Goal: Communication & Community: Share content

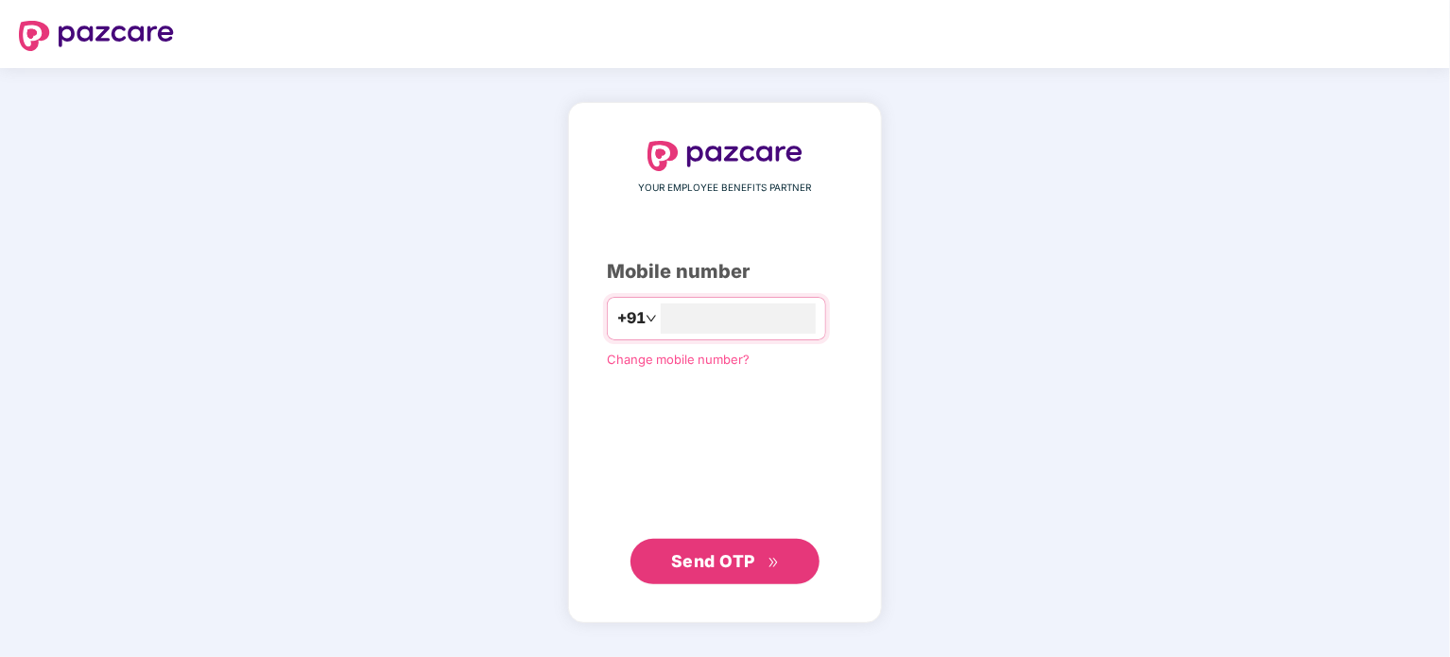
type input "**********"
click at [711, 562] on span "Send OTP" at bounding box center [713, 560] width 84 height 20
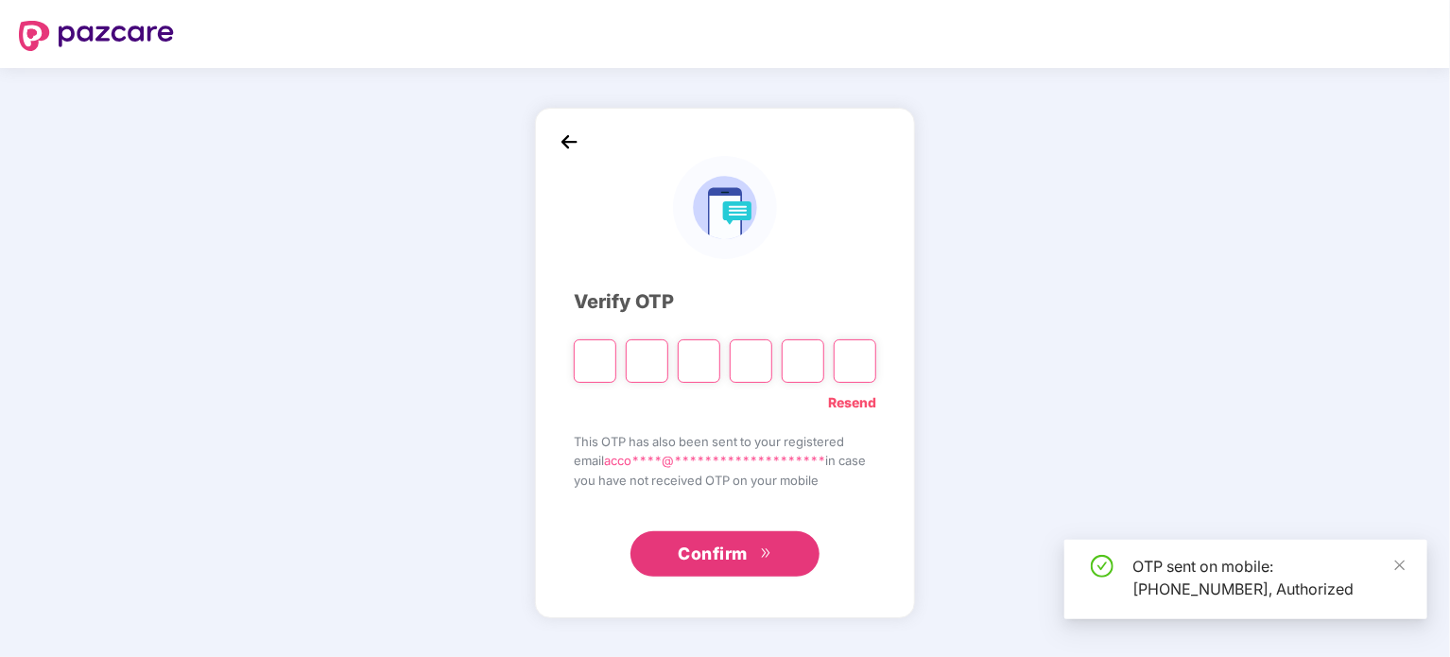
click at [598, 362] on input "Please enter verification code. Digit 1" at bounding box center [595, 360] width 43 height 43
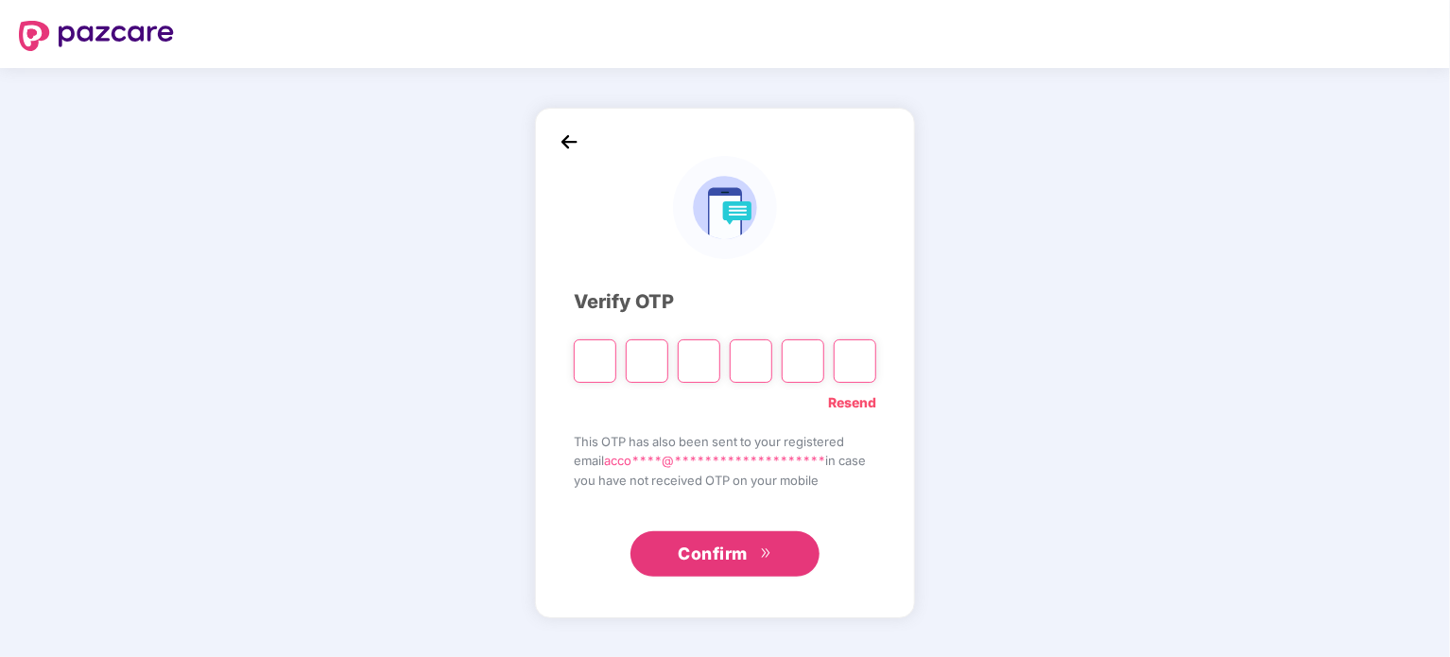
type input "*"
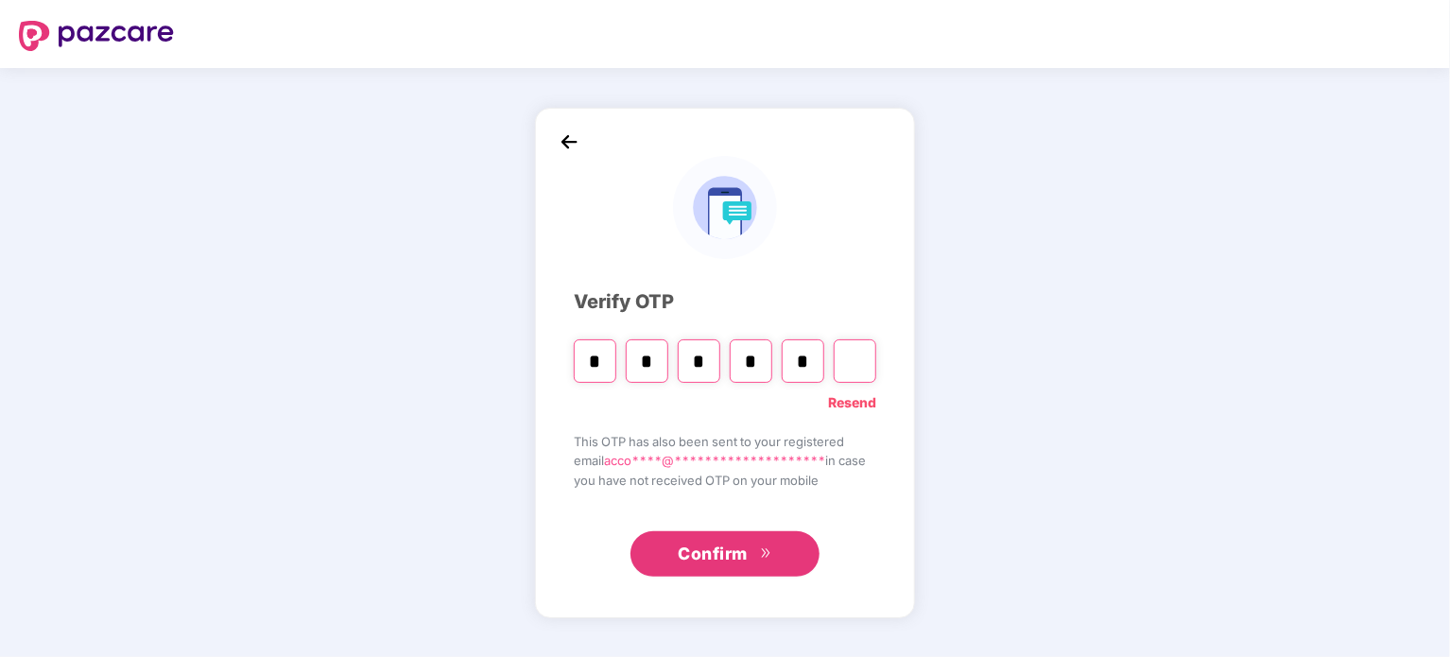
type input "*"
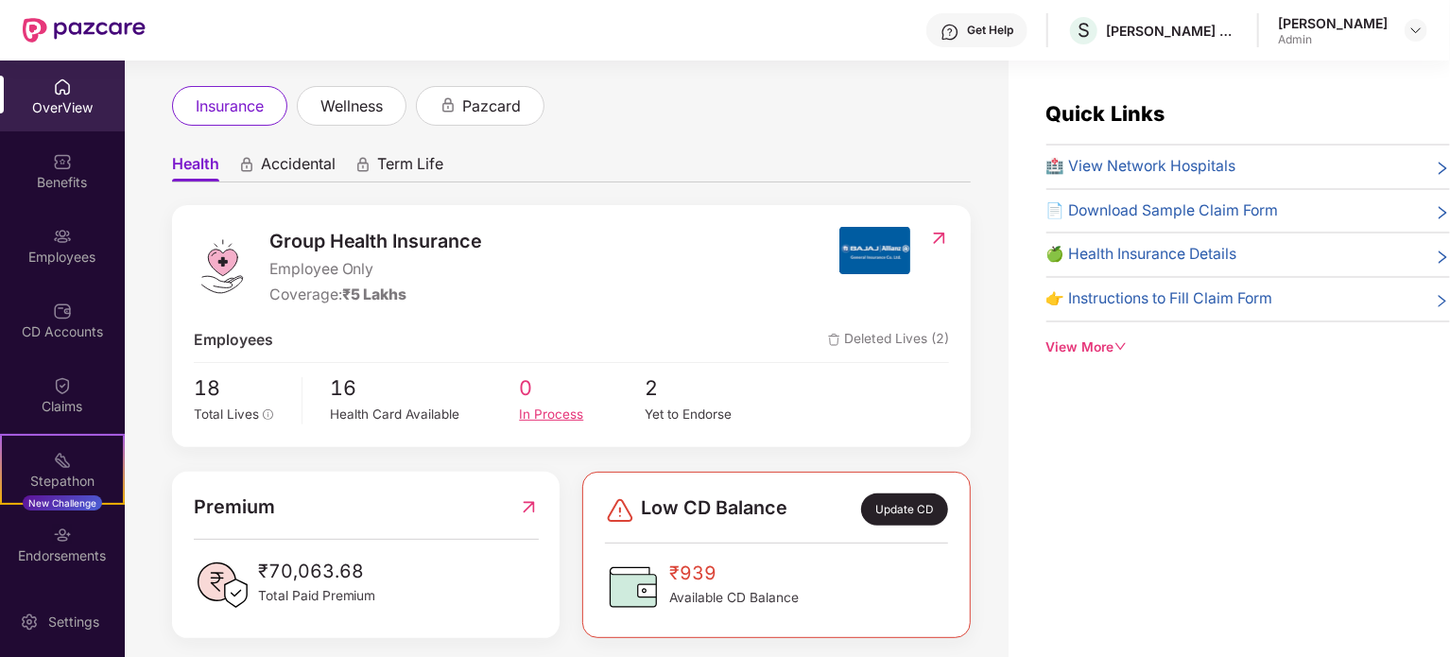
scroll to position [109, 0]
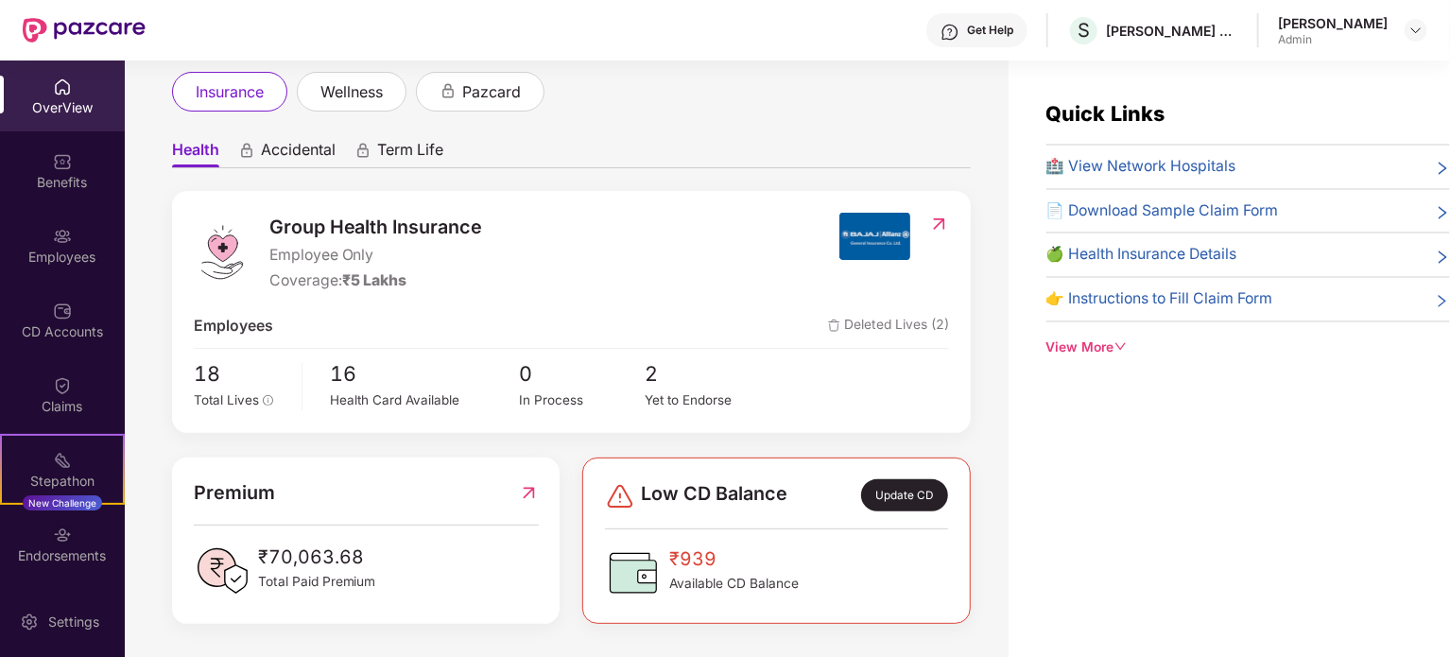
click at [634, 571] on img at bounding box center [633, 572] width 57 height 57
click at [907, 500] on div "Update CD" at bounding box center [904, 495] width 87 height 32
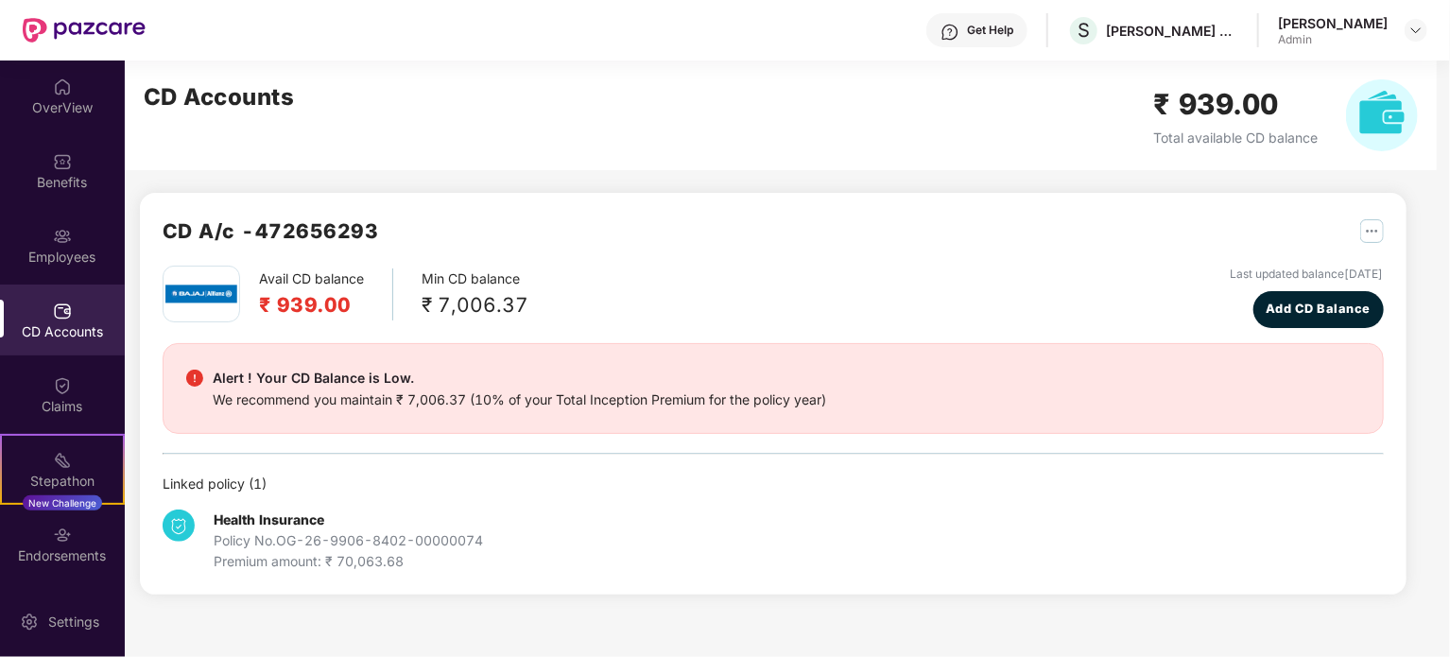
click at [507, 304] on div "₹ 7,006.37" at bounding box center [474, 304] width 107 height 31
click at [344, 566] on div "Premium amount: ₹ 70,063.68" at bounding box center [348, 561] width 269 height 21
click at [64, 245] on div "Employees" at bounding box center [62, 245] width 125 height 71
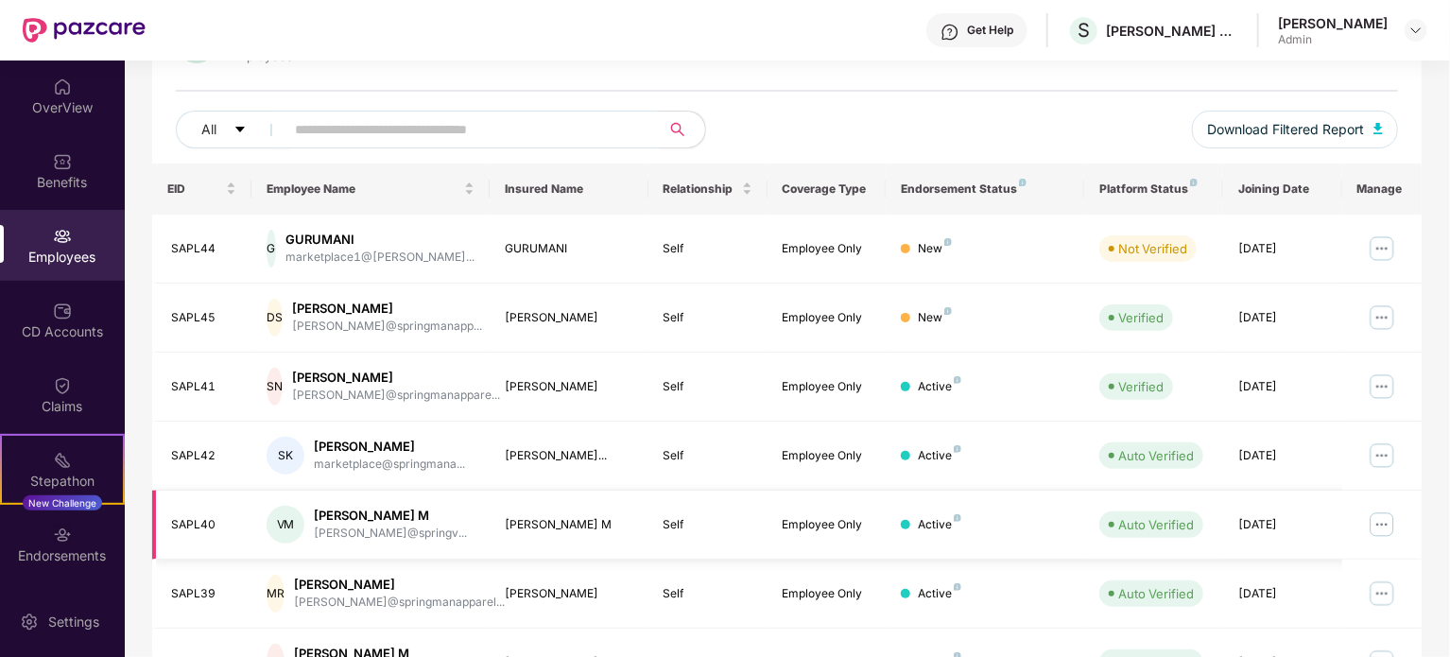
scroll to position [283, 0]
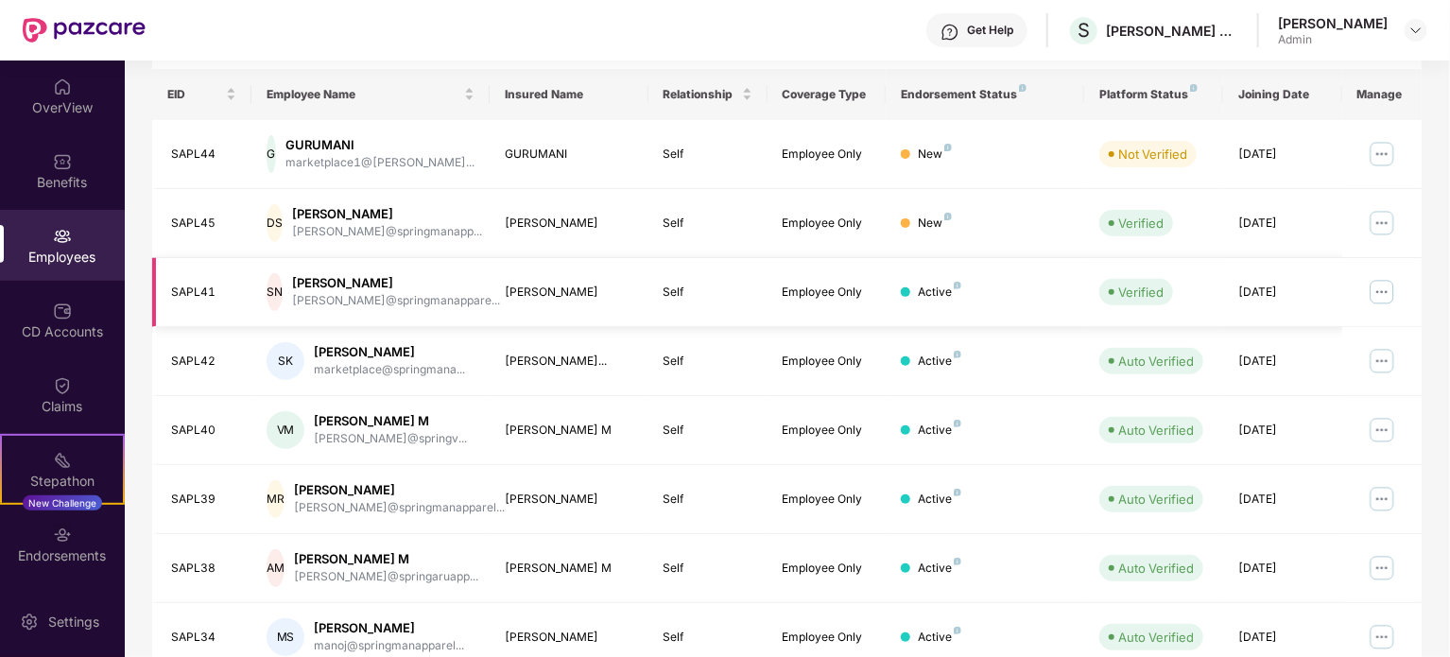
click at [1378, 284] on img at bounding box center [1381, 292] width 30 height 30
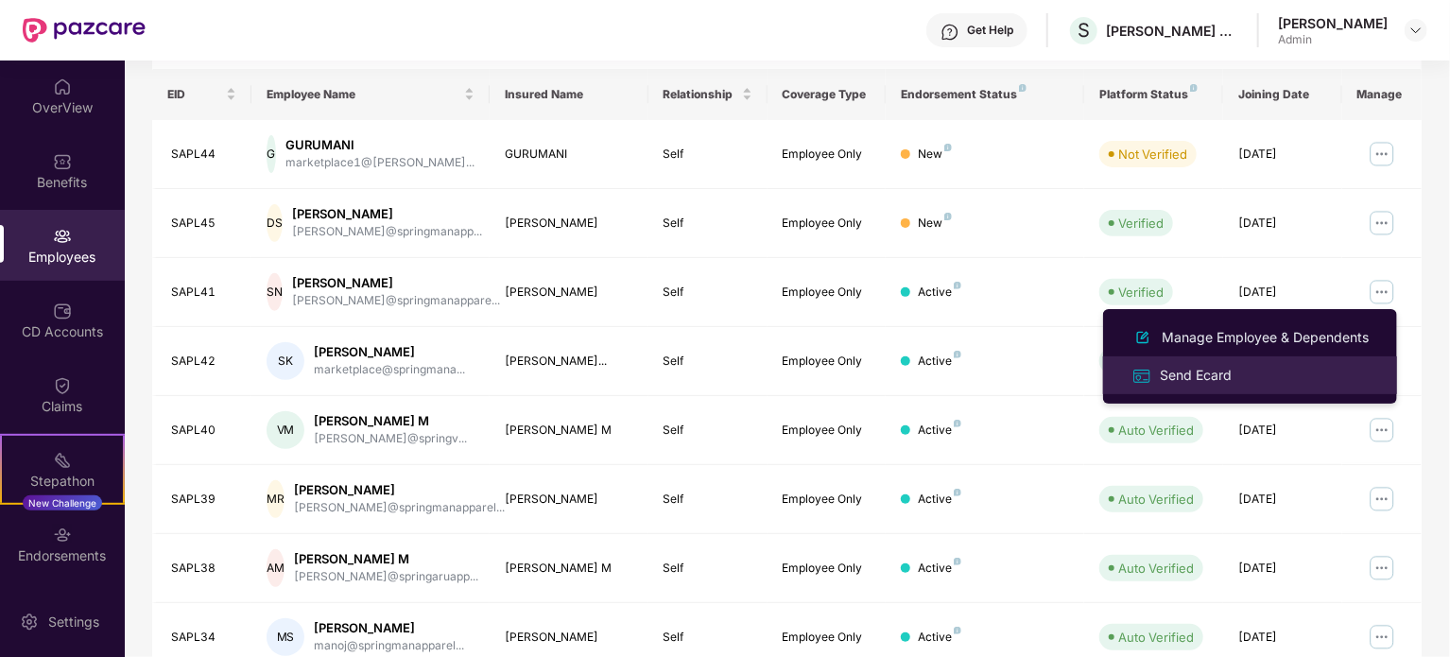
click at [1178, 380] on div "Send Ecard" at bounding box center [1195, 375] width 79 height 21
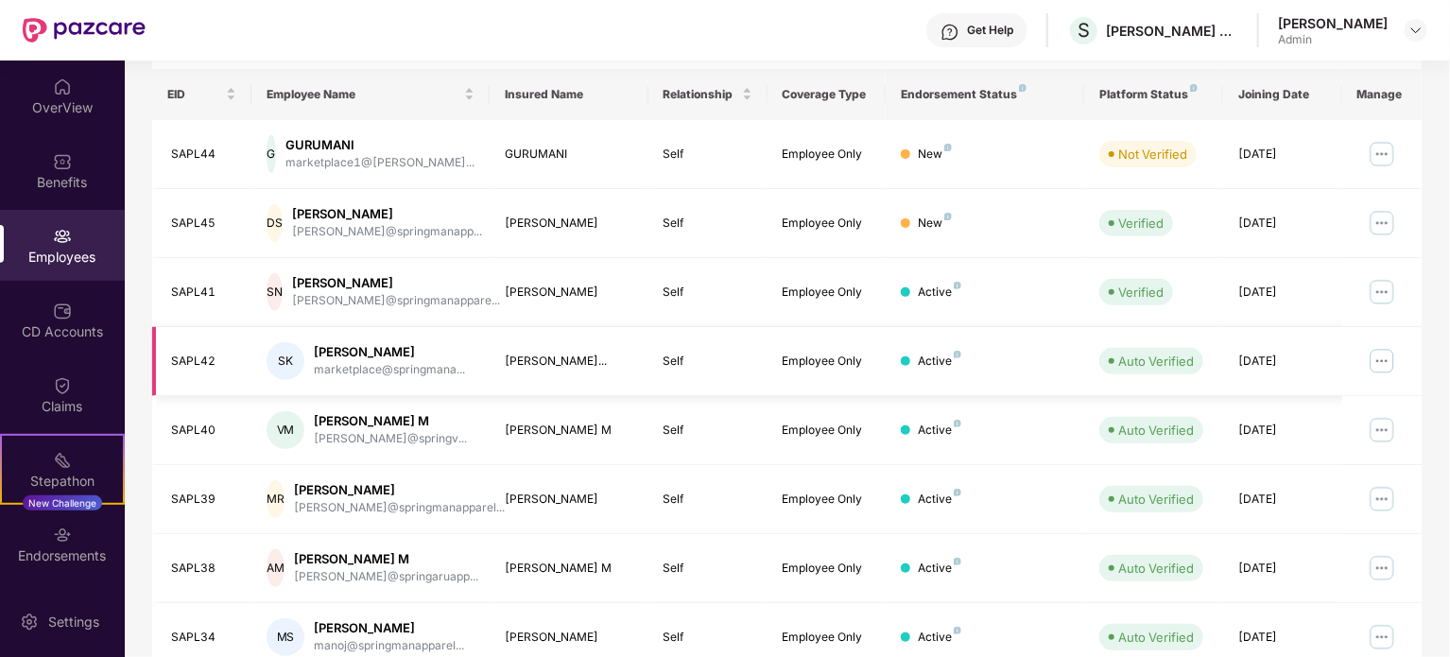
click at [1380, 354] on img at bounding box center [1381, 361] width 30 height 30
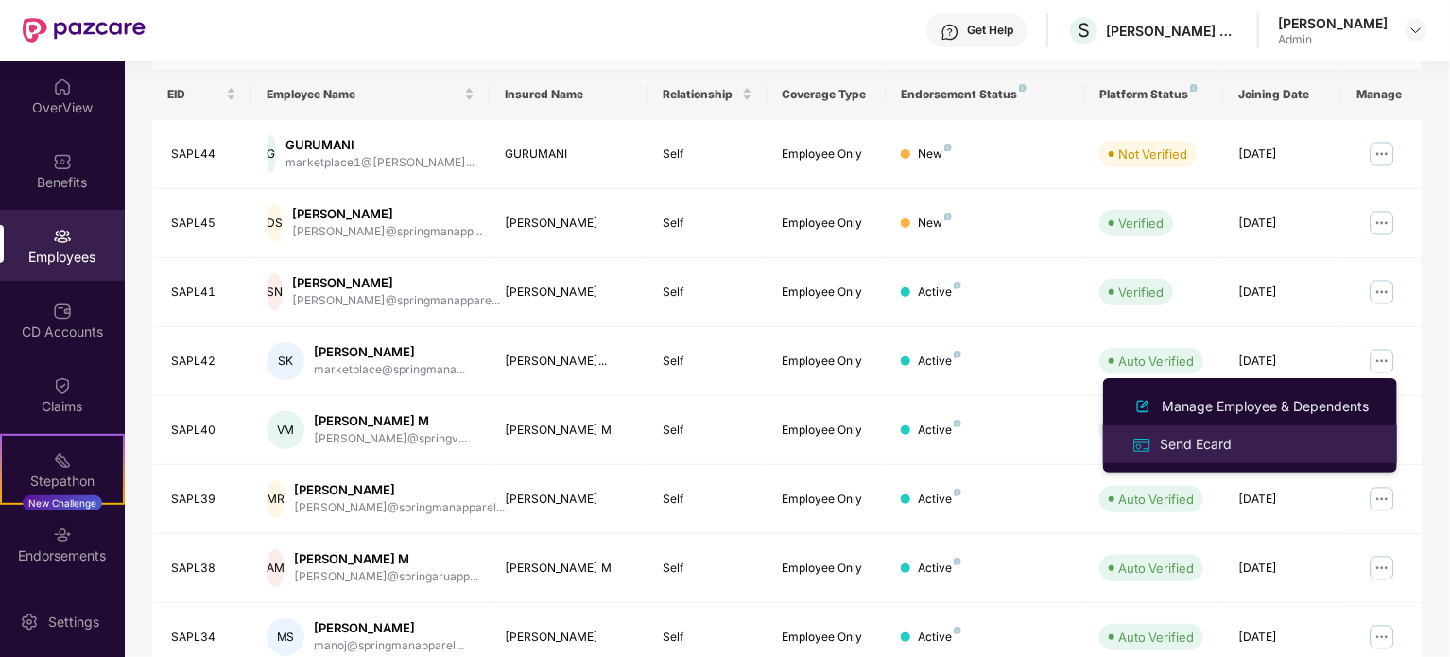
click at [1180, 444] on div "Send Ecard" at bounding box center [1195, 444] width 79 height 21
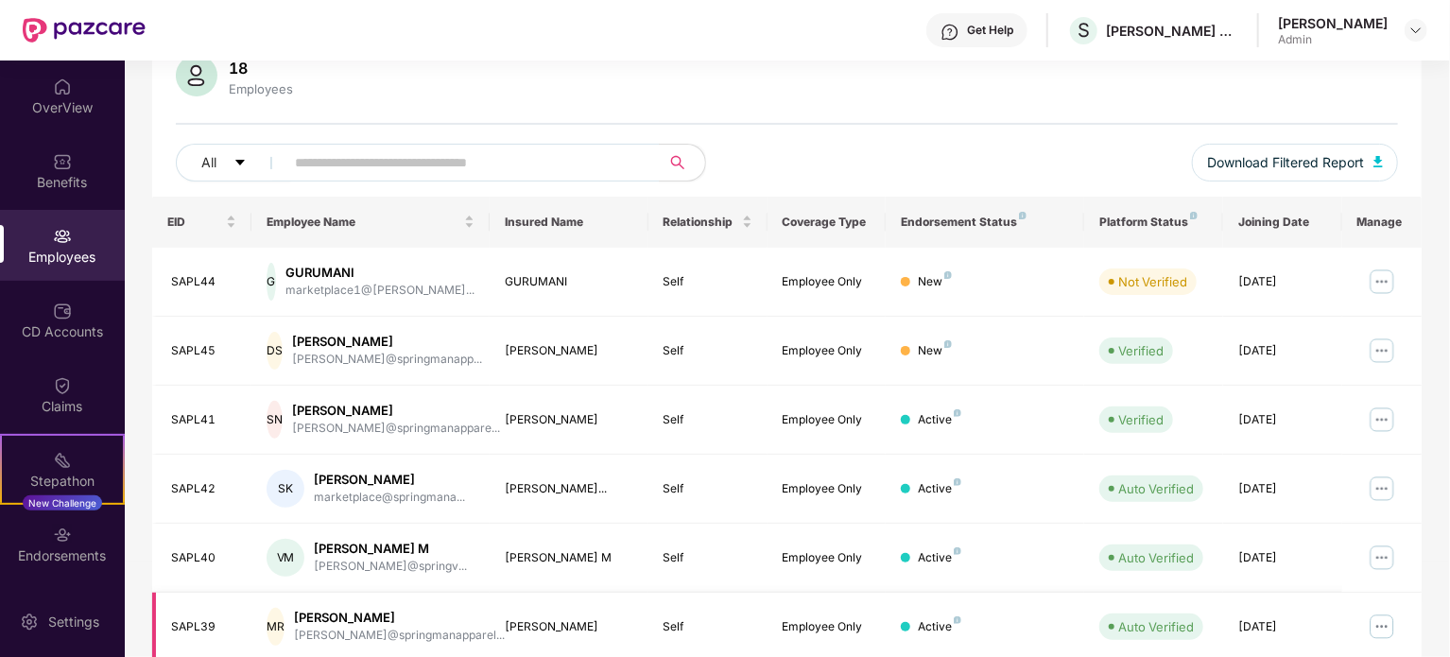
scroll to position [189, 0]
